Goal: Communication & Community: Participate in discussion

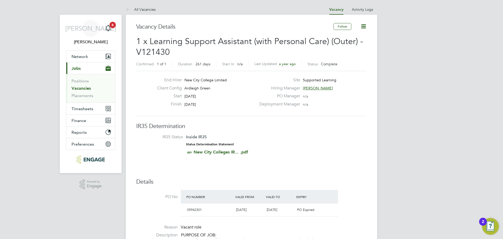
click at [84, 85] on li "Positions" at bounding box center [91, 81] width 39 height 7
click at [84, 87] on link "Vacancies" at bounding box center [81, 88] width 19 height 5
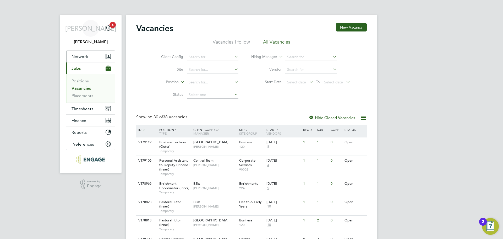
click at [85, 58] on span "Network" at bounding box center [80, 56] width 17 height 5
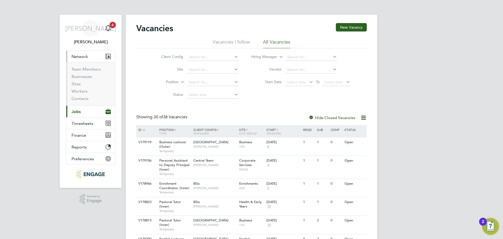
drag, startPoint x: 80, startPoint y: 105, endPoint x: 80, endPoint y: 112, distance: 7.1
click at [80, 105] on ul "Team Members Businesses Sites Workers Contacts" at bounding box center [90, 83] width 49 height 43
click at [80, 112] on span "Jobs" at bounding box center [76, 111] width 9 height 5
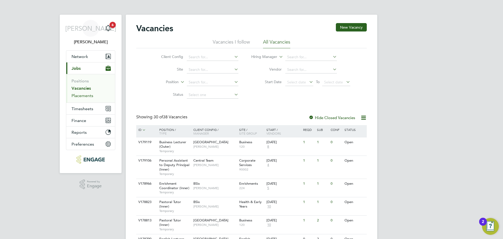
click at [80, 94] on link "Placements" at bounding box center [83, 95] width 22 height 5
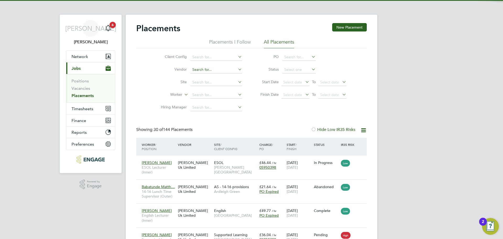
scroll to position [15, 46]
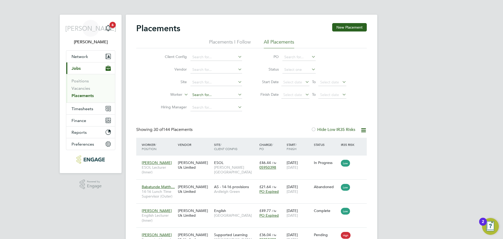
click at [205, 97] on input at bounding box center [217, 94] width 52 height 7
click at [215, 97] on input at bounding box center [217, 94] width 52 height 7
type input "f"
click at [210, 108] on li "Desm ond Parke" at bounding box center [231, 109] width 82 height 7
type input "Desmond Parke"
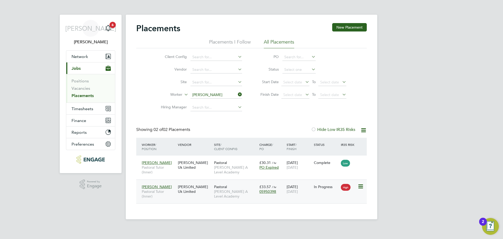
click at [225, 191] on span "[PERSON_NAME] A Level Academy" at bounding box center [235, 193] width 43 height 9
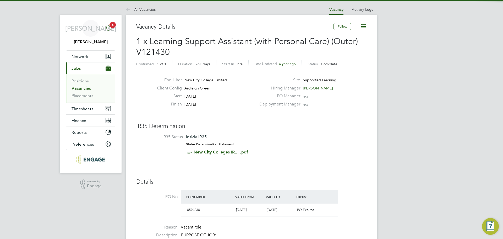
click at [110, 29] on icon "Main navigation" at bounding box center [108, 28] width 6 height 6
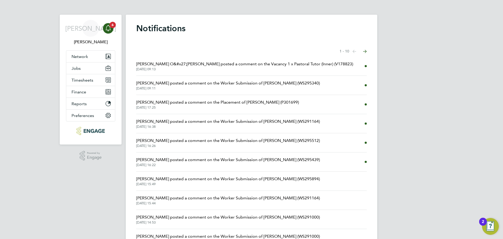
click at [262, 85] on span "Emma Wood posted a comment on the Worker Submission of Gemma Busari (WS295340)" at bounding box center [228, 83] width 184 height 6
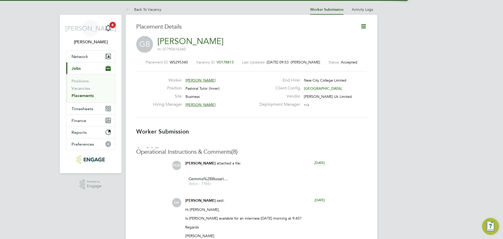
scroll to position [8, 104]
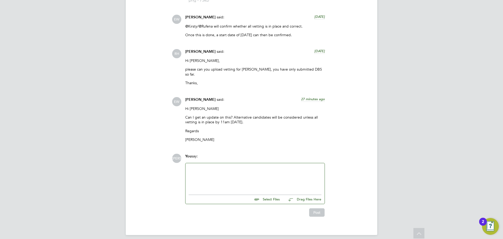
click at [272, 195] on input "file" at bounding box center [282, 198] width 79 height 7
type input "C:\fakepath\Gemma Busari - NCC Vetting.docx"
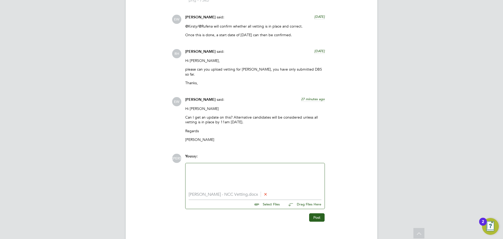
click at [270, 201] on input "file" at bounding box center [282, 203] width 79 height 7
type input "C:\fakepath\Gemma Busari - Updated Service Check.png"
click at [268, 205] on input "file" at bounding box center [282, 208] width 79 height 7
type input "C:\fakepath\Gemma Busari - DBS.pdf"
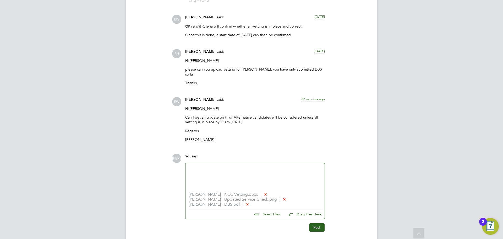
click at [197, 178] on div at bounding box center [255, 177] width 133 height 23
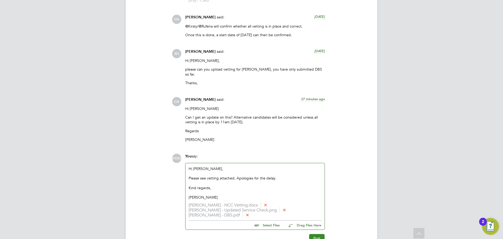
click at [317, 234] on button "Post" at bounding box center [316, 238] width 15 height 8
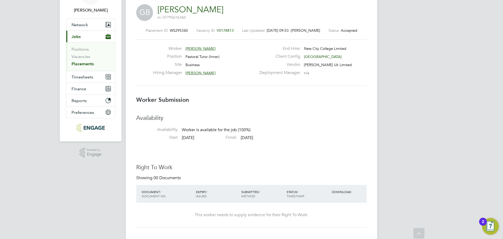
scroll to position [0, 0]
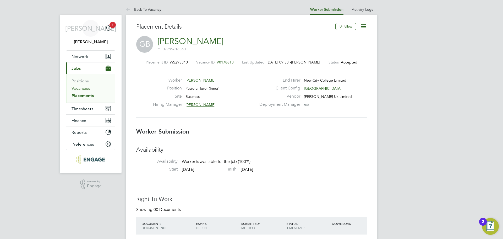
click at [82, 88] on link "Vacancies" at bounding box center [81, 88] width 19 height 5
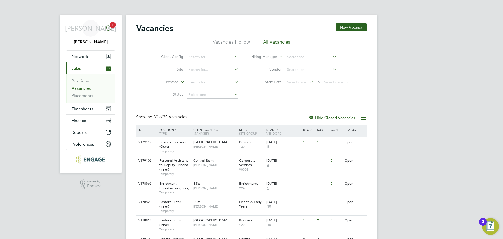
click at [109, 28] on icon "Main navigation" at bounding box center [108, 28] width 6 height 6
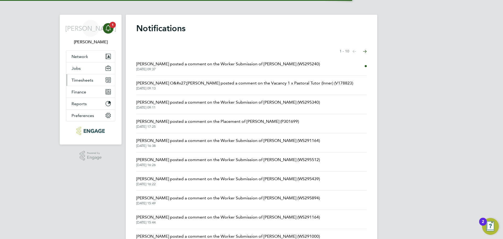
click at [81, 79] on span "Timesheets" at bounding box center [83, 80] width 22 height 5
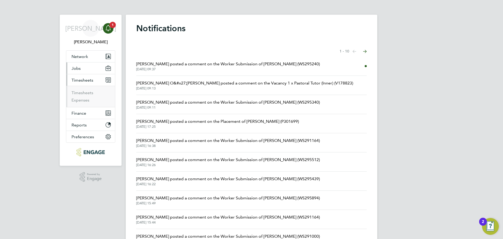
click at [84, 69] on button "Jobs" at bounding box center [90, 68] width 49 height 12
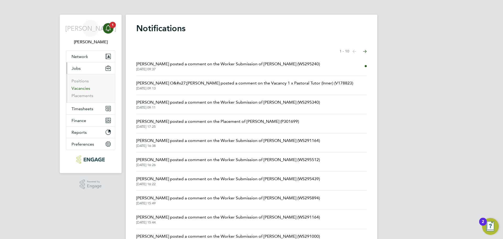
click at [76, 89] on link "Vacancies" at bounding box center [81, 88] width 19 height 5
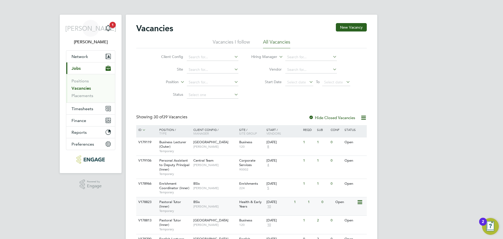
click at [165, 202] on span "Pastoral Tutor (Inner)" at bounding box center [170, 204] width 22 height 9
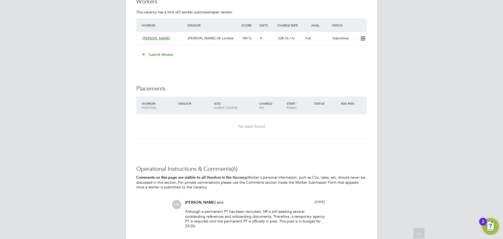
click at [158, 55] on button "Submit Worker" at bounding box center [157, 54] width 39 height 8
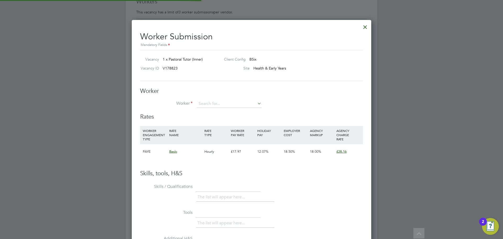
scroll to position [318, 240]
drag, startPoint x: 241, startPoint y: 130, endPoint x: 232, endPoint y: 124, distance: 11.0
click at [241, 130] on li "Rosem ary Braithwaite" at bounding box center [229, 132] width 65 height 7
type input "Rosemary Braithwaite"
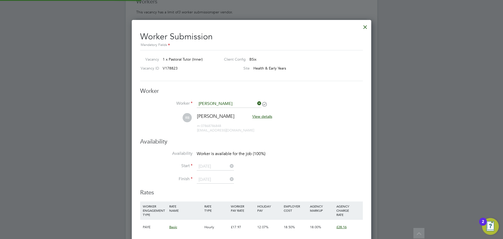
scroll to position [435, 240]
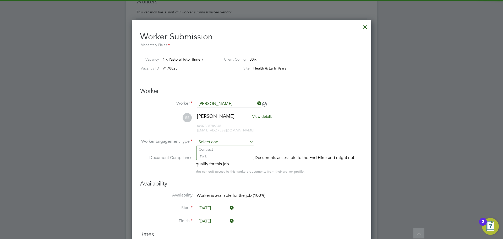
click at [213, 141] on input at bounding box center [225, 142] width 57 height 8
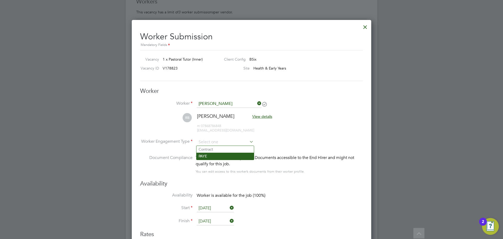
click at [213, 154] on li "PAYE" at bounding box center [225, 156] width 57 height 7
type input "PAYE"
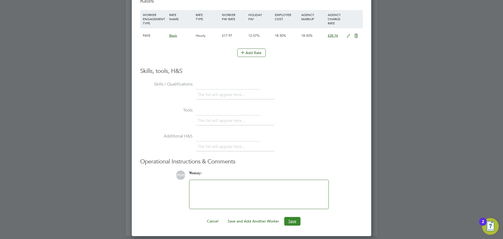
click at [292, 219] on button "Save" at bounding box center [293, 221] width 16 height 8
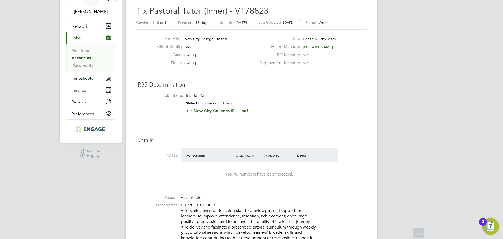
scroll to position [0, 0]
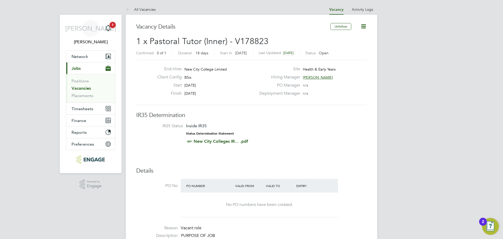
click at [85, 86] on link "Vacancies" at bounding box center [81, 88] width 19 height 5
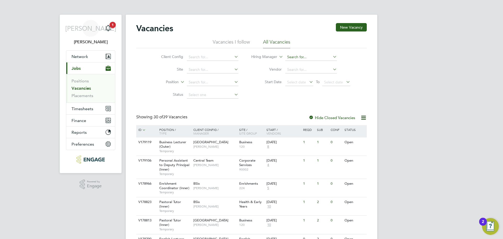
click at [291, 54] on input at bounding box center [312, 56] width 52 height 7
click at [293, 66] on li "Rac hel Johnson" at bounding box center [311, 64] width 52 height 7
type input "Rachel Johnson"
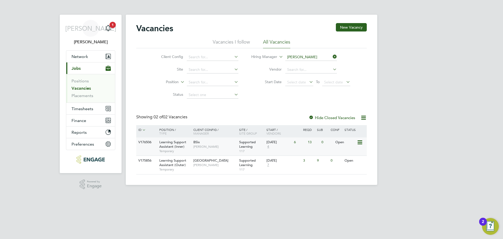
click at [177, 148] on span "Learning Support Assistant (Inner)" at bounding box center [172, 144] width 27 height 9
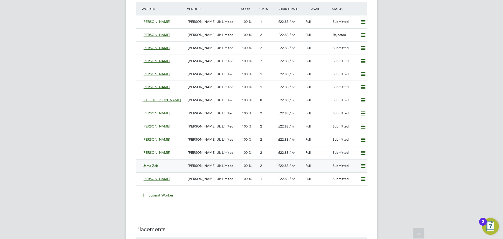
click at [192, 168] on div "[PERSON_NAME] Uk Limited" at bounding box center [213, 166] width 54 height 9
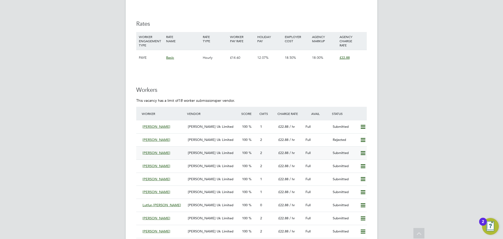
click at [238, 152] on div "[PERSON_NAME] Uk Limited" at bounding box center [213, 153] width 54 height 9
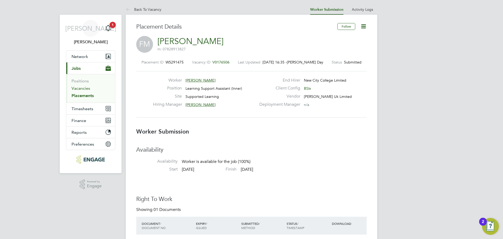
click at [84, 90] on link "Vacancies" at bounding box center [81, 88] width 19 height 5
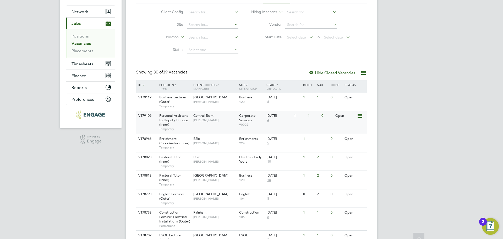
scroll to position [52, 0]
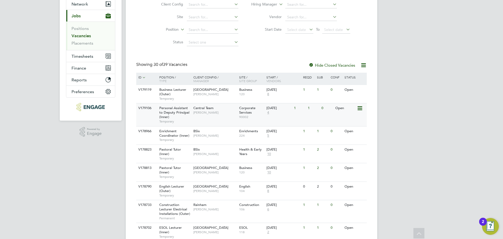
click at [209, 112] on span "[PERSON_NAME]" at bounding box center [215, 112] width 43 height 4
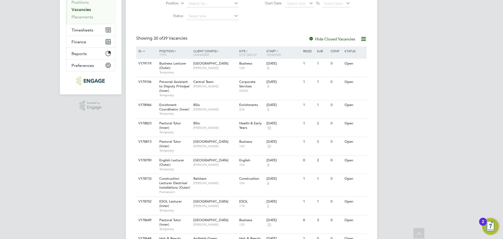
scroll to position [0, 0]
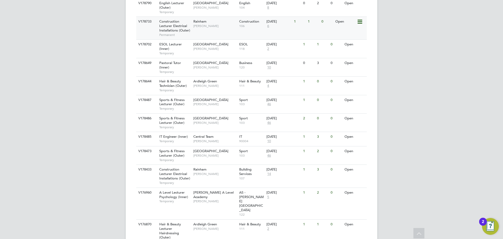
scroll to position [236, 0]
click at [196, 106] on span "Kane White" at bounding box center [215, 104] width 43 height 4
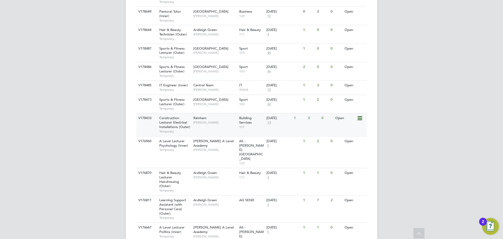
scroll to position [288, 0]
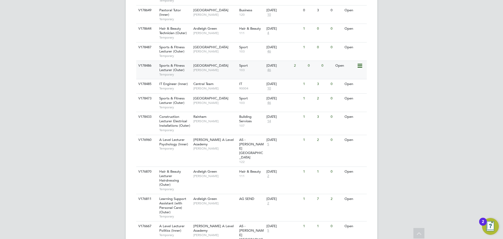
click at [200, 68] on span "[GEOGRAPHIC_DATA]" at bounding box center [211, 65] width 35 height 4
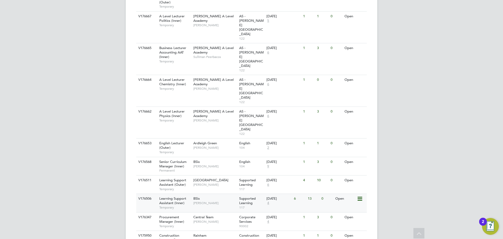
scroll to position [522, 0]
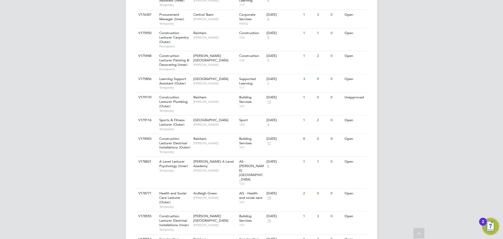
scroll to position [639, 0]
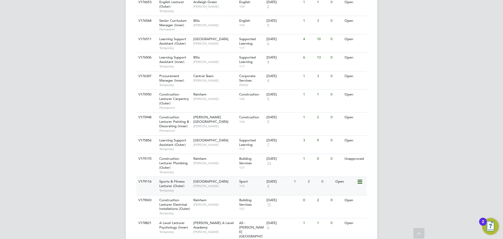
click at [202, 184] on span "[PERSON_NAME]" at bounding box center [215, 186] width 43 height 4
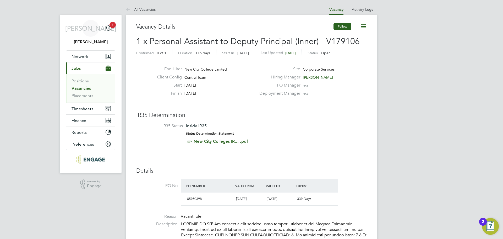
click at [346, 24] on button "Follow" at bounding box center [343, 26] width 18 height 7
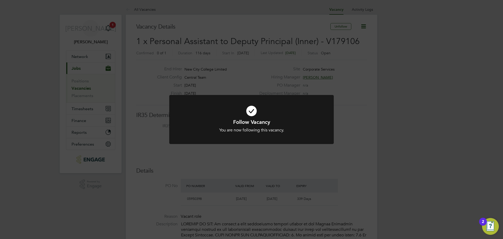
drag, startPoint x: 389, startPoint y: 147, endPoint x: 386, endPoint y: 149, distance: 3.2
click at [389, 147] on div "Follow Vacancy You are now following this vacancy. Cancel Okay" at bounding box center [251, 119] width 503 height 239
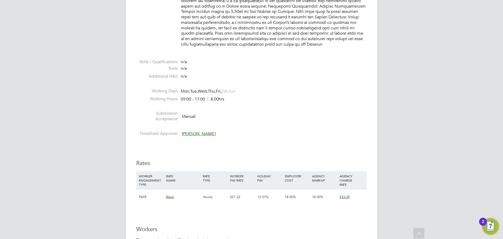
scroll to position [551, 0]
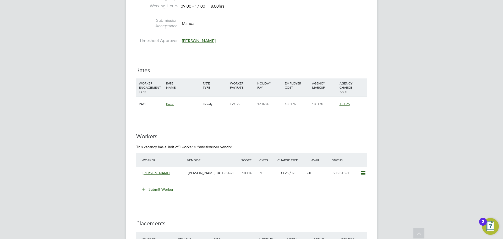
click at [216, 171] on span "[PERSON_NAME] Uk Limited" at bounding box center [211, 173] width 46 height 4
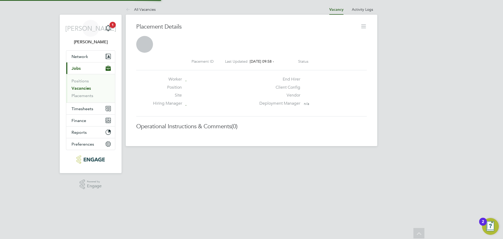
scroll to position [3, 3]
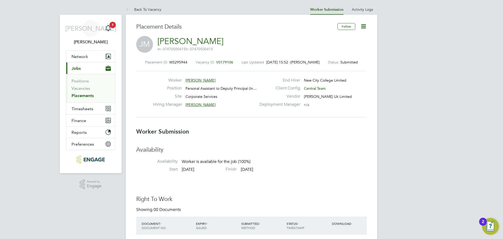
click at [347, 27] on button "Follow" at bounding box center [347, 26] width 18 height 7
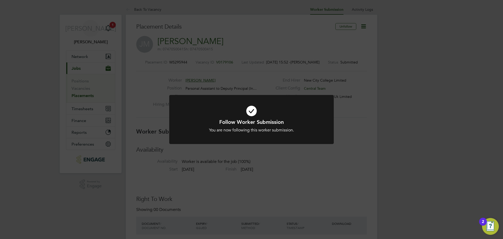
drag, startPoint x: 375, startPoint y: 99, endPoint x: 380, endPoint y: 69, distance: 30.6
click at [376, 97] on div "Follow Worker Submission You are now following this worker submission. Cancel O…" at bounding box center [251, 119] width 503 height 239
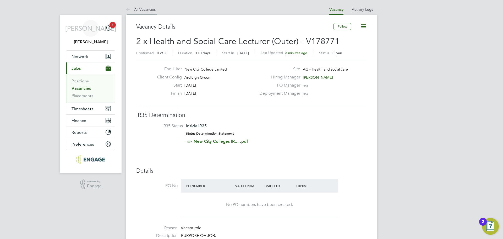
click at [147, 12] on li "All Vacancies" at bounding box center [141, 9] width 30 height 10
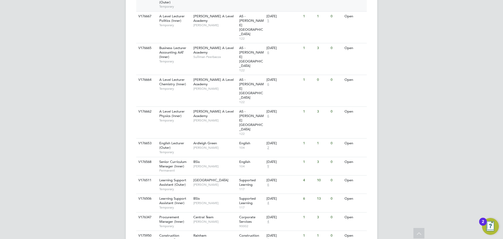
scroll to position [522, 0]
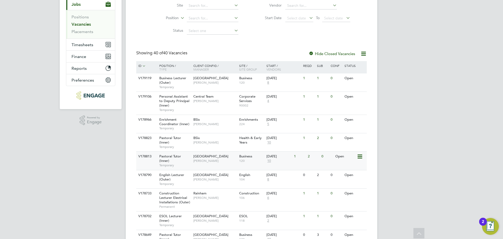
scroll to position [62, 0]
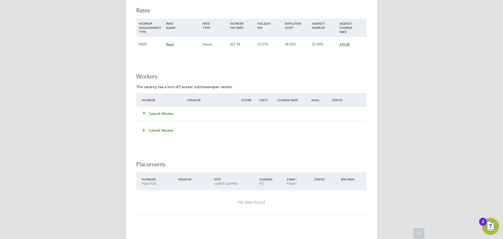
scroll to position [852, 0]
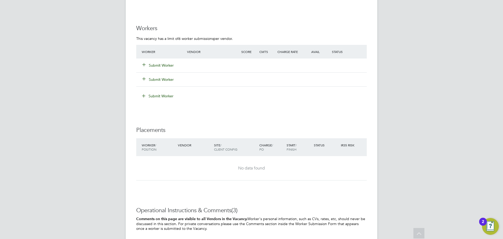
scroll to position [944, 0]
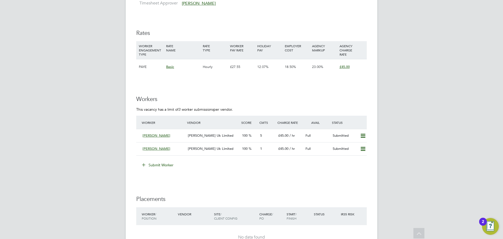
scroll to position [892, 0]
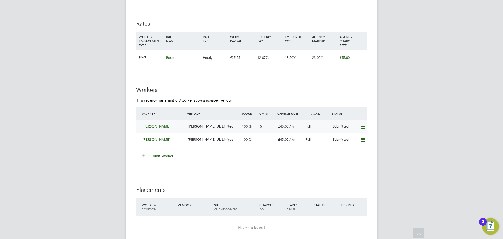
click at [205, 130] on div "[PERSON_NAME] Uk Limited" at bounding box center [213, 126] width 54 height 9
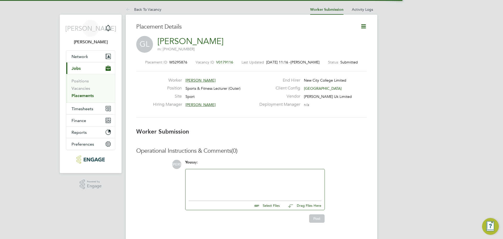
scroll to position [3, 3]
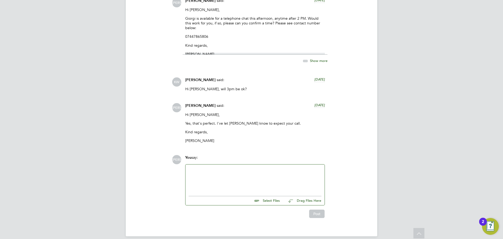
click at [209, 169] on div at bounding box center [255, 179] width 133 height 23
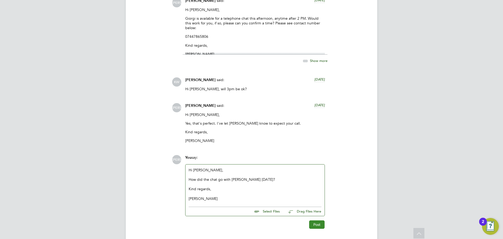
click at [320, 220] on button "Post" at bounding box center [316, 224] width 15 height 8
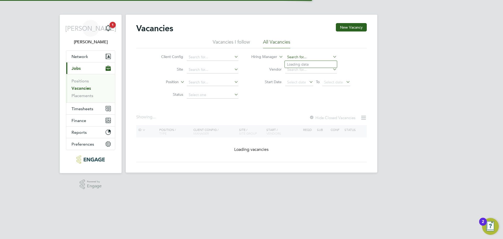
click at [313, 56] on input at bounding box center [312, 56] width 52 height 7
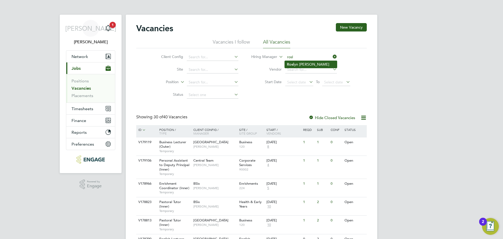
click at [307, 62] on li "Rosl yn [PERSON_NAME]" at bounding box center [311, 64] width 52 height 7
type input "[PERSON_NAME]"
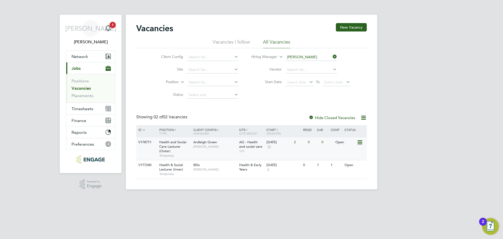
click at [180, 144] on div "Health and Social Care Lecturer (Outer) Temporary" at bounding box center [173, 148] width 37 height 23
click at [271, 148] on span "10" at bounding box center [269, 146] width 5 height 4
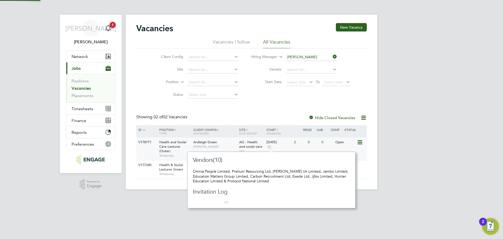
scroll to position [5, 6]
click at [443, 144] on div "JA [PERSON_NAME] Notifications 1 Applications: Network Team Members Businesses …" at bounding box center [251, 99] width 503 height 198
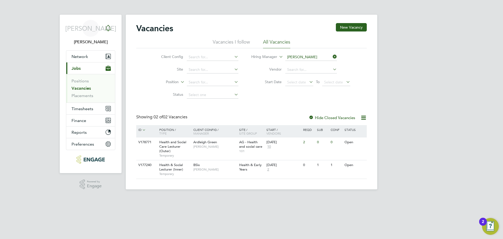
click at [108, 28] on icon "Main navigation" at bounding box center [108, 28] width 6 height 6
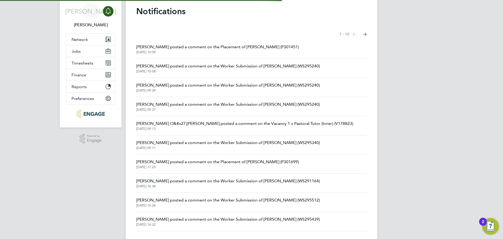
scroll to position [26, 0]
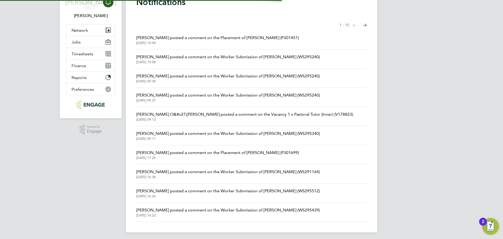
click at [205, 152] on span "[PERSON_NAME] posted a comment on the Placement of [PERSON_NAME] (P301699)" at bounding box center [217, 152] width 163 height 6
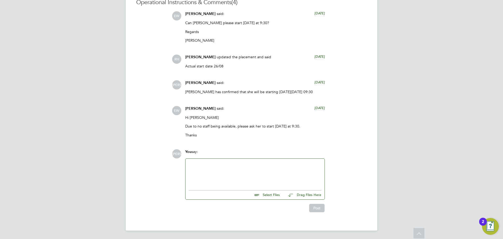
click at [236, 179] on div at bounding box center [255, 173] width 133 height 23
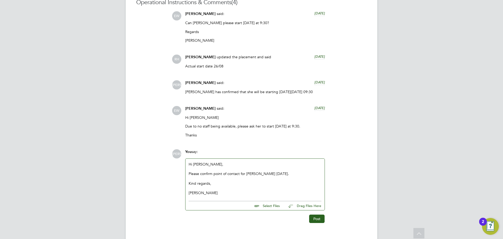
click at [324, 213] on div "Post" at bounding box center [255, 216] width 145 height 13
click at [316, 218] on button "Post" at bounding box center [316, 218] width 15 height 8
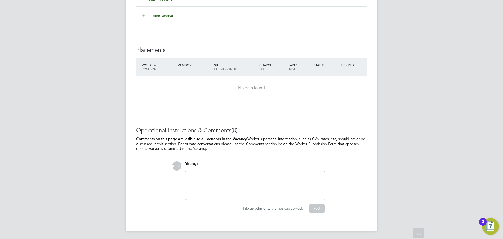
scroll to position [820, 0]
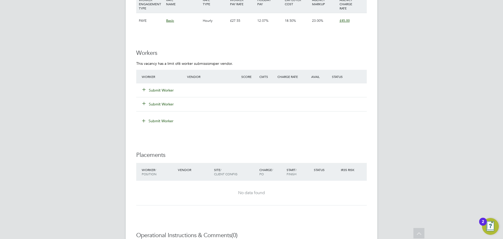
click at [158, 91] on button "Submit Worker" at bounding box center [158, 90] width 31 height 5
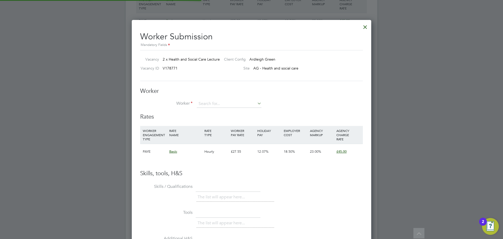
scroll to position [15, 36]
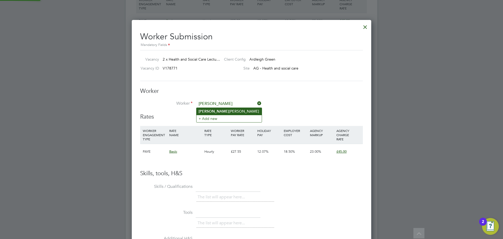
click at [213, 113] on li "Lisa Mcsweeney" at bounding box center [229, 111] width 65 height 7
type input "Lisa Mcsweeney"
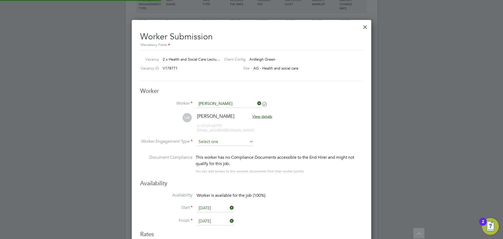
scroll to position [436, 240]
click at [211, 140] on input at bounding box center [225, 142] width 57 height 8
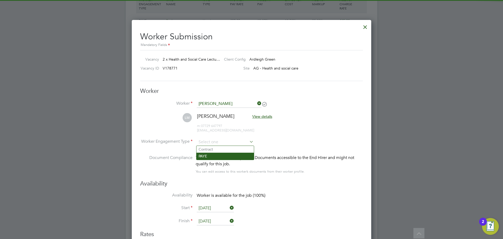
click at [212, 157] on li "PAYE" at bounding box center [225, 156] width 57 height 7
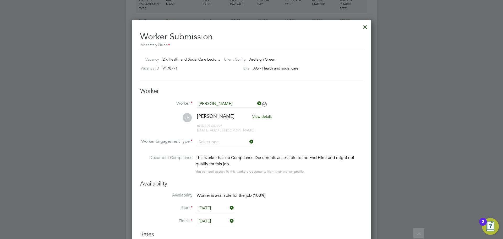
type input "PAYE"
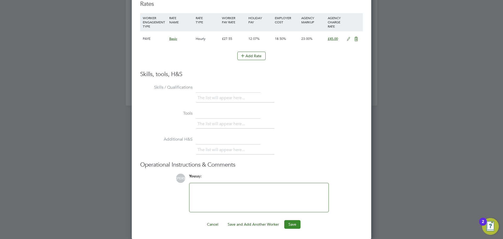
click at [293, 227] on button "Save" at bounding box center [293, 224] width 16 height 8
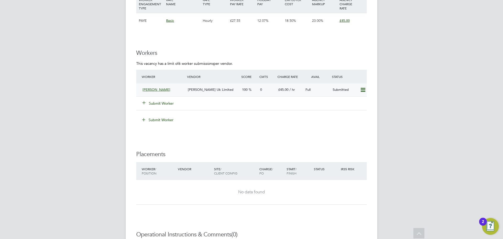
click at [180, 92] on div "Lisa Mcsweeney" at bounding box center [163, 89] width 45 height 9
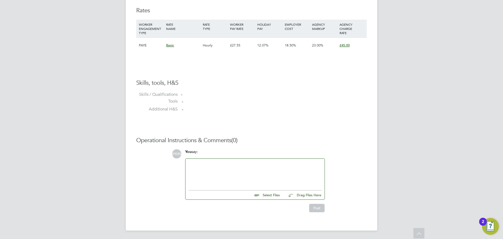
click at [277, 194] on input "file" at bounding box center [282, 193] width 79 height 7
type input "C:\fakepath\Lisa McSweeney - CV.docx"
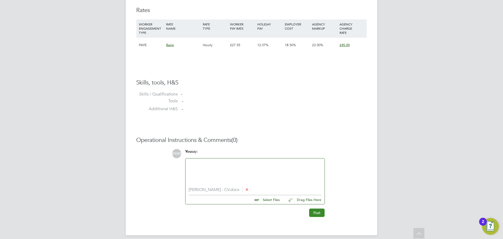
click at [321, 214] on button "Post" at bounding box center [316, 212] width 15 height 8
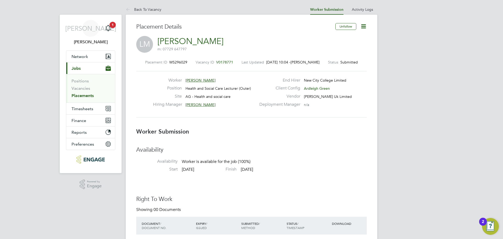
click at [74, 70] on span "Jobs" at bounding box center [76, 68] width 9 height 5
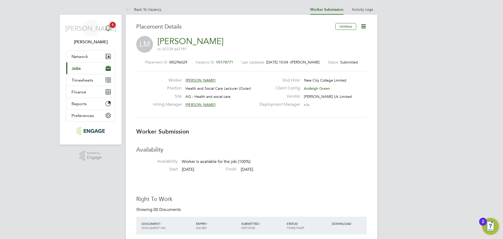
click at [109, 29] on icon "Main navigation" at bounding box center [108, 28] width 6 height 6
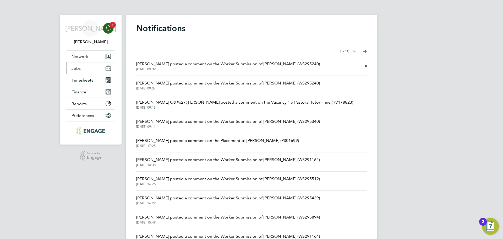
click at [85, 71] on button "Jobs" at bounding box center [90, 68] width 49 height 12
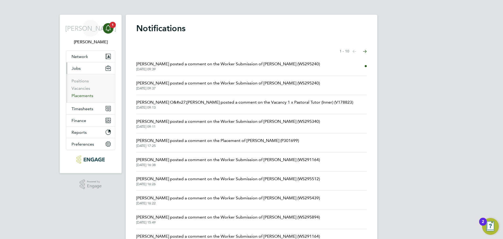
click at [82, 94] on link "Placements" at bounding box center [83, 95] width 22 height 5
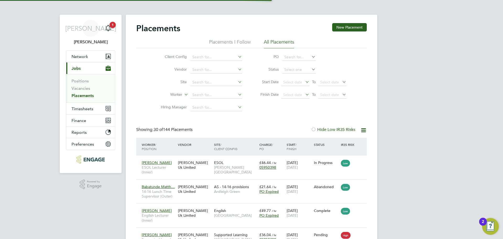
scroll to position [15, 46]
click at [219, 96] on input at bounding box center [217, 94] width 52 height 7
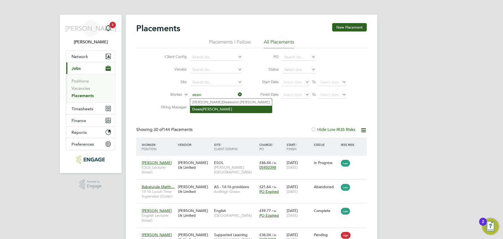
click at [208, 107] on li "Desm ond Parke" at bounding box center [231, 109] width 82 height 7
type input "Desmond Parke"
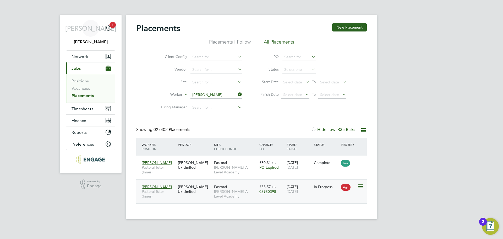
click at [218, 189] on span "[PERSON_NAME] A Level Academy" at bounding box center [235, 193] width 43 height 9
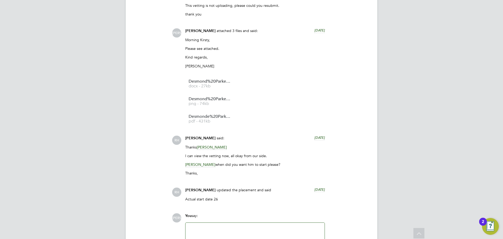
scroll to position [539, 0]
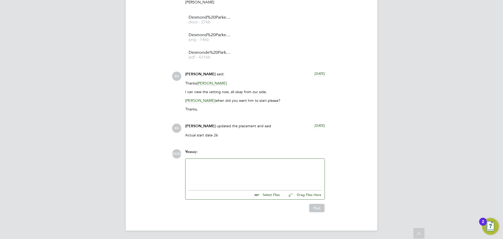
click at [213, 163] on div at bounding box center [255, 173] width 133 height 23
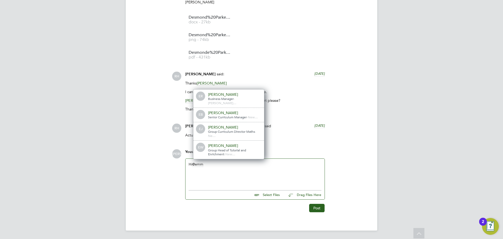
drag, startPoint x: 230, startPoint y: 144, endPoint x: 231, endPoint y: 155, distance: 11.3
click at [230, 144] on div "[PERSON_NAME]" at bounding box center [234, 145] width 52 height 5
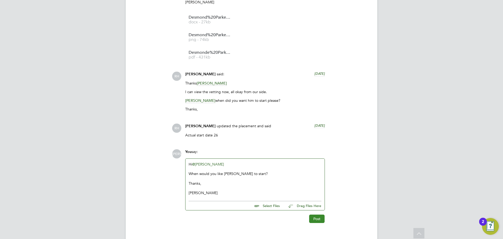
click at [317, 218] on button "Post" at bounding box center [316, 218] width 15 height 8
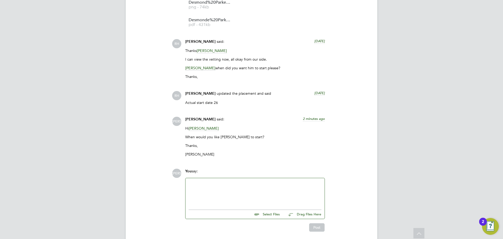
scroll to position [591, 0]
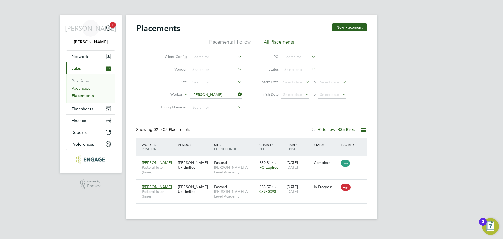
click at [89, 86] on link "Vacancies" at bounding box center [81, 88] width 19 height 5
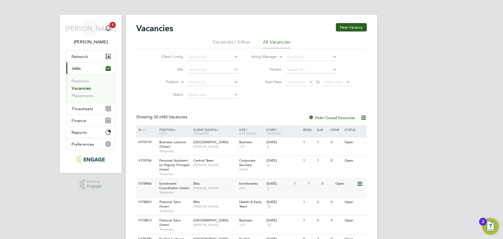
click at [181, 186] on span "Enrichment Coordinator (Inner)" at bounding box center [174, 185] width 30 height 9
click at [110, 25] on app-alerts-badge "2" at bounding box center [112, 24] width 7 height 7
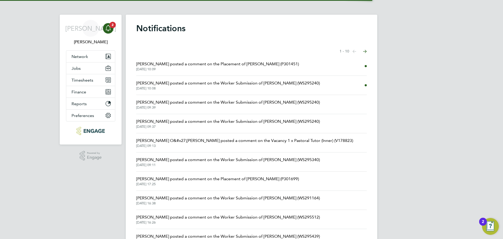
click at [170, 54] on div "Showing items 1 - 10 items Previous page Next page" at bounding box center [251, 51] width 231 height 10
click at [175, 64] on span "Emma Wood posted a comment on the Placement of Desmond Parke (P301451)" at bounding box center [217, 64] width 163 height 6
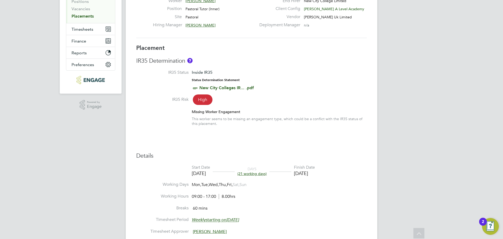
scroll to position [26, 0]
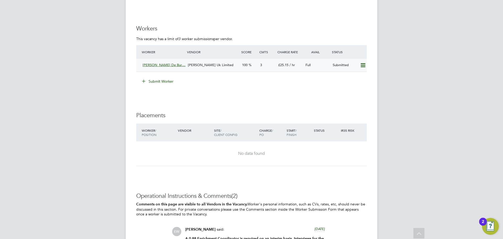
scroll to position [1075, 0]
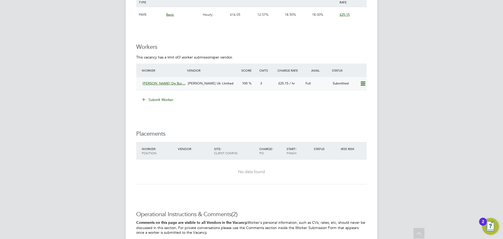
click at [204, 74] on div "Worker Vendor Score Cmts Charge Rate Avail Status [PERSON_NAME]… [PERSON_NAME] …" at bounding box center [251, 76] width 231 height 27
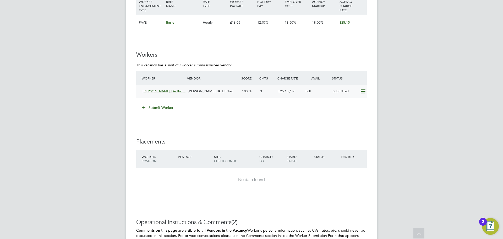
click at [204, 93] on span "[PERSON_NAME] Uk Limited" at bounding box center [211, 91] width 46 height 4
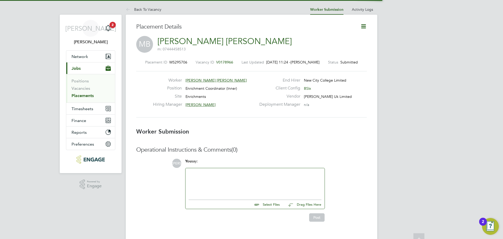
scroll to position [3, 3]
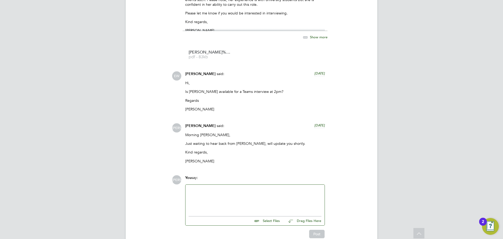
click at [227, 201] on div at bounding box center [255, 199] width 133 height 23
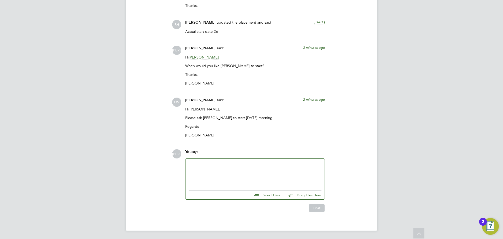
click at [216, 162] on div at bounding box center [255, 173] width 133 height 23
click at [319, 205] on button "Post" at bounding box center [316, 208] width 15 height 8
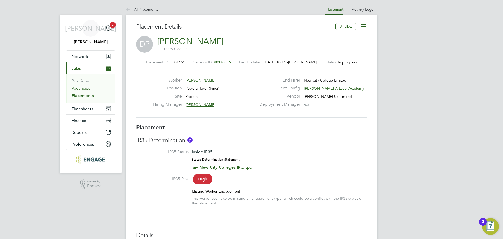
click at [83, 89] on link "Vacancies" at bounding box center [81, 88] width 19 height 5
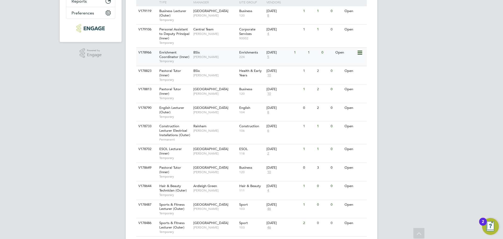
click at [210, 62] on div "V178966 Enrichment Coordinator (Inner) Temporary BSix Emma Wood Enrichments 224…" at bounding box center [251, 56] width 231 height 18
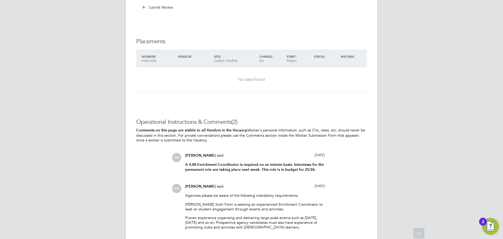
scroll to position [1108, 0]
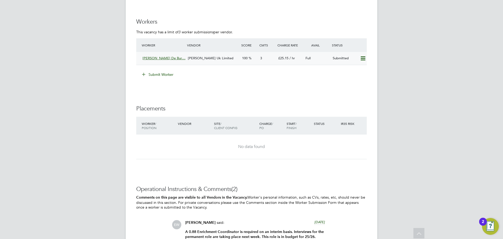
click at [224, 63] on div "[PERSON_NAME] Uk Limited" at bounding box center [213, 58] width 54 height 9
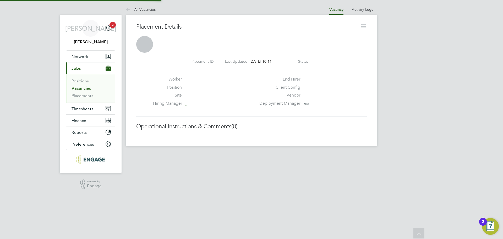
scroll to position [3, 3]
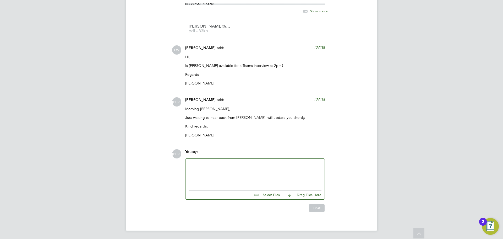
drag, startPoint x: 239, startPoint y: 168, endPoint x: 241, endPoint y: 168, distance: 2.6
click at [239, 168] on div at bounding box center [255, 173] width 133 height 23
click at [269, 174] on div "So sorry for the delay on this, [PERSON_NAME] was not avaialble [DATE]." at bounding box center [255, 173] width 133 height 5
drag, startPoint x: 301, startPoint y: 176, endPoint x: 305, endPoint y: 176, distance: 4.2
click at [302, 176] on div "Hi [PERSON_NAME], So sorry for the delay on this, [PERSON_NAME] was not availab…" at bounding box center [255, 173] width 133 height 23
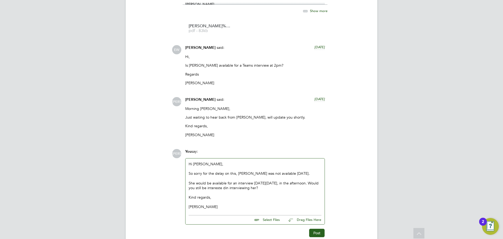
click at [237, 187] on div "She would be available for an interview [DATE][DATE], in the afternoon. Would y…" at bounding box center [255, 185] width 133 height 9
click at [312, 233] on button "Post" at bounding box center [316, 233] width 15 height 8
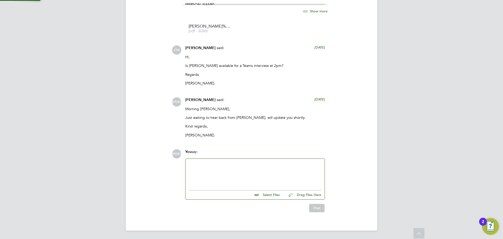
scroll to position [638, 0]
